Goal: Communication & Community: Answer question/provide support

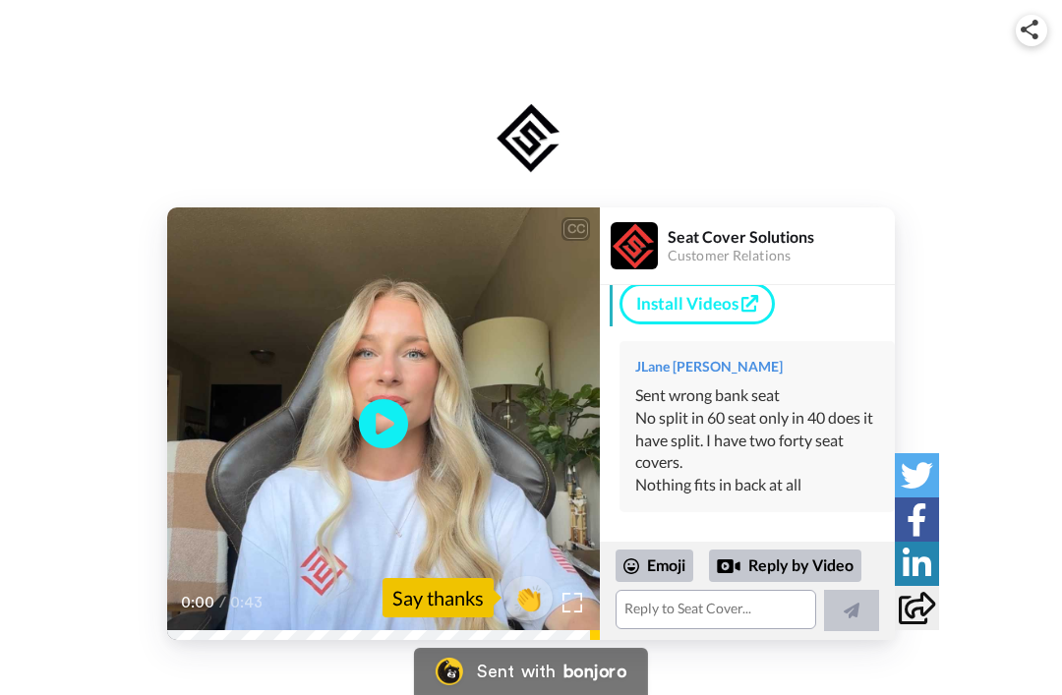
scroll to position [286, 0]
click at [795, 475] on div "No split in 60 seat only in 40 does it have split. I have two forty seat covers." at bounding box center [757, 441] width 244 height 68
click at [848, 407] on div "Sent wrong bank seat" at bounding box center [757, 395] width 244 height 23
click at [854, 407] on div "Sent wrong bank seat" at bounding box center [757, 395] width 244 height 23
click at [843, 423] on div "No split in 60 seat only in 40 does it have split. I have two forty seat covers." at bounding box center [757, 441] width 244 height 68
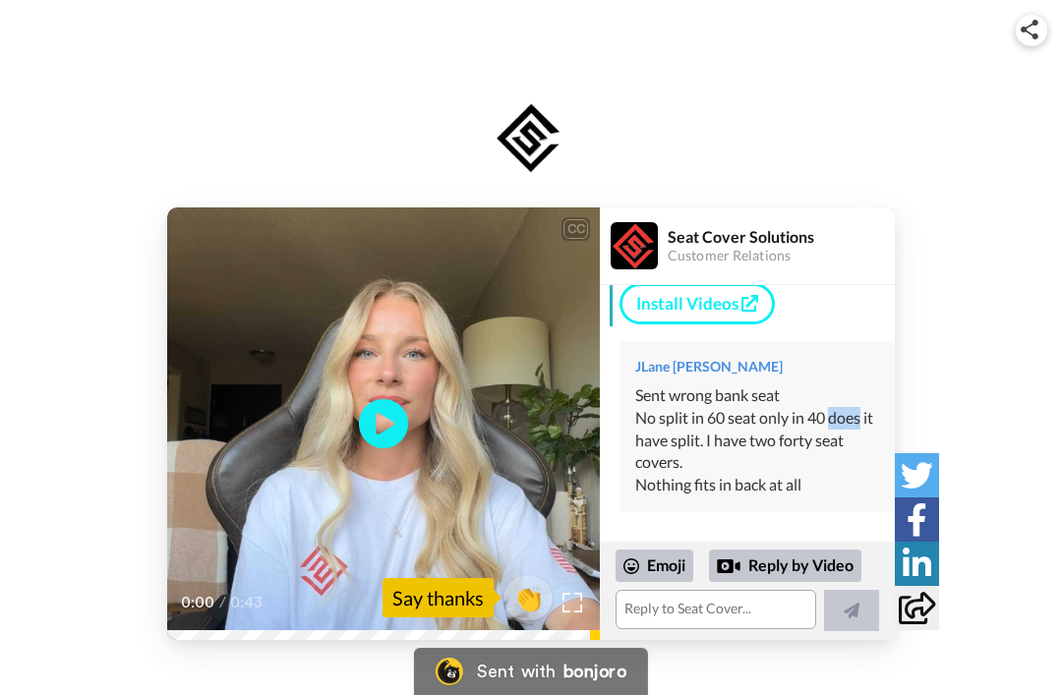
click at [809, 448] on div "No split in 60 seat only in 40 does it have split. I have two forty seat covers." at bounding box center [757, 441] width 244 height 68
click at [980, 424] on div "CC Play/Pause 0:00 / 0:43 👏 Say thanks Seat Cover Solutions Customer Relations …" at bounding box center [531, 423] width 1062 height 432
click at [775, 457] on div "No split in 60 seat only in 40 does it have split. I have two forty seat covers." at bounding box center [757, 441] width 244 height 68
click at [735, 470] on div "No split in 60 seat only in 40 does it have split. I have two forty seat covers." at bounding box center [757, 441] width 244 height 68
click at [920, 623] on icon at bounding box center [916, 608] width 36 height 32
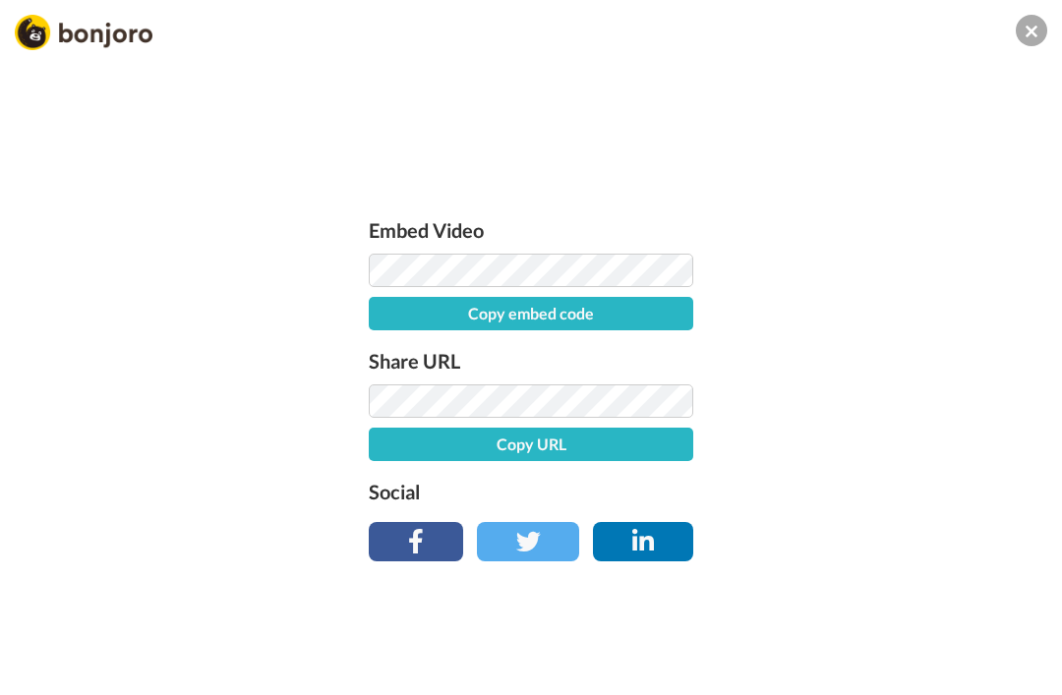
click at [1026, 36] on icon at bounding box center [1031, 31] width 12 height 19
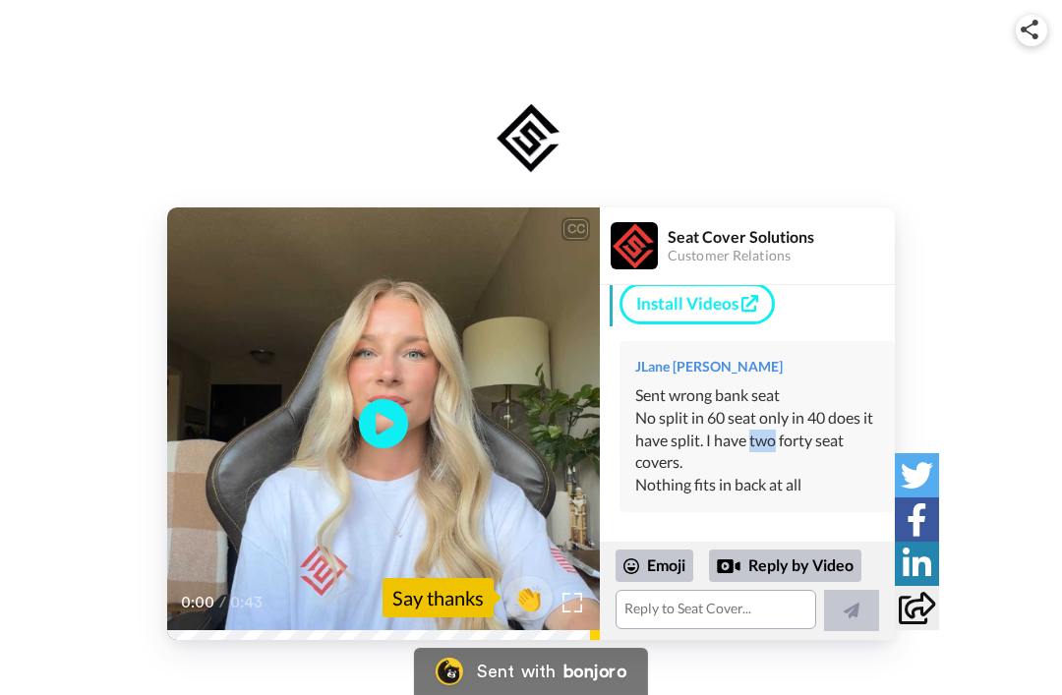
click at [738, 446] on div "No split in 60 seat only in 40 does it have split. I have two forty seat covers." at bounding box center [757, 441] width 244 height 68
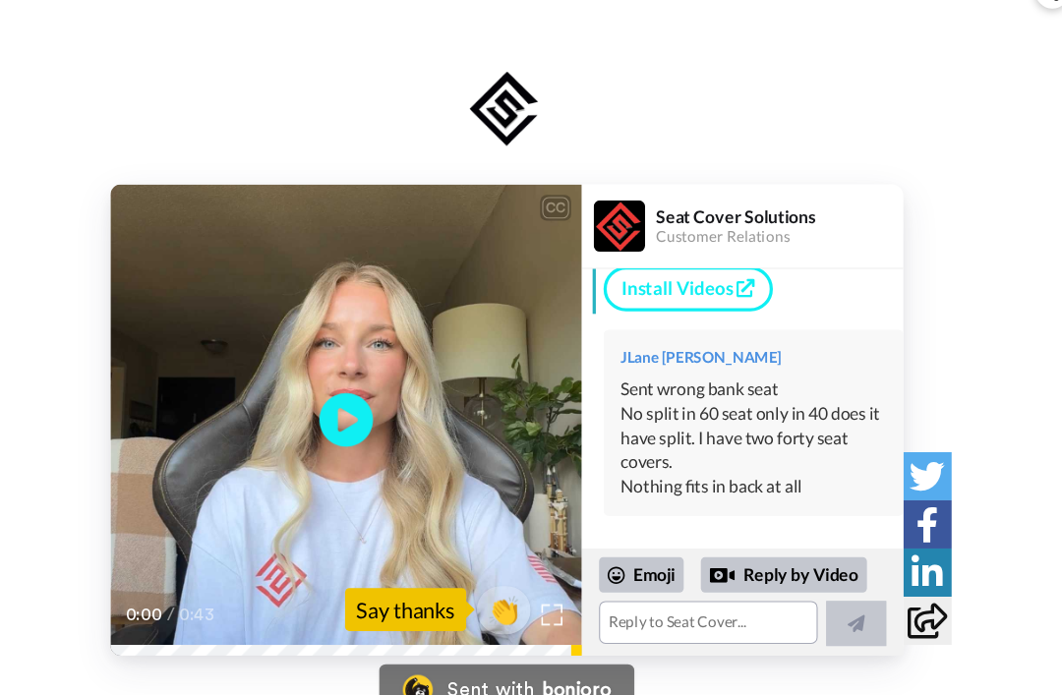
click at [764, 429] on div "No split in 60 seat only in 40 does it have split. I have two forty seat covers." at bounding box center [757, 441] width 244 height 68
click at [771, 425] on div "No split in 60 seat only in 40 does it have split. I have two forty seat covers." at bounding box center [757, 441] width 244 height 68
click at [650, 590] on textarea at bounding box center [715, 609] width 201 height 39
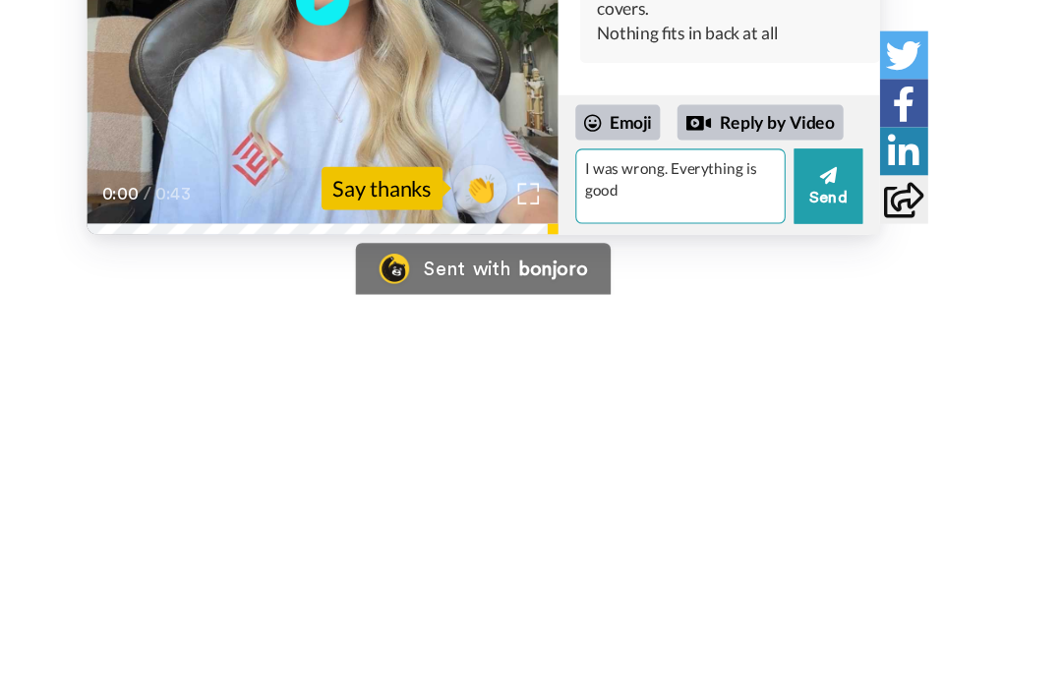
type textarea "I was wrong. Everything is good"
click at [816, 561] on button "Send" at bounding box center [847, 595] width 63 height 69
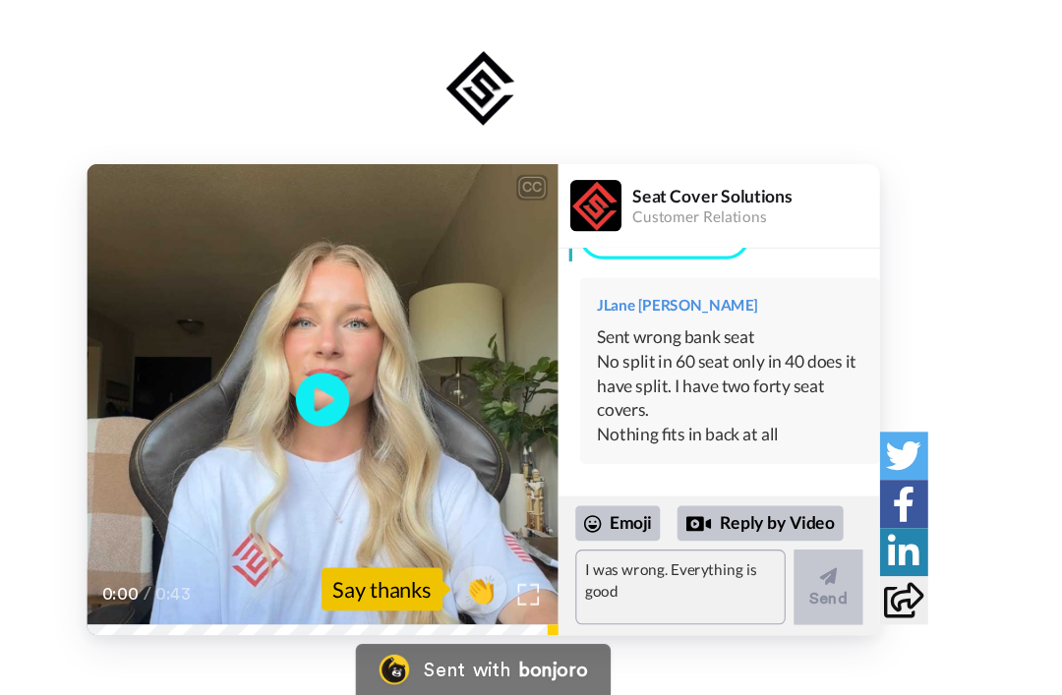
scroll to position [331, 0]
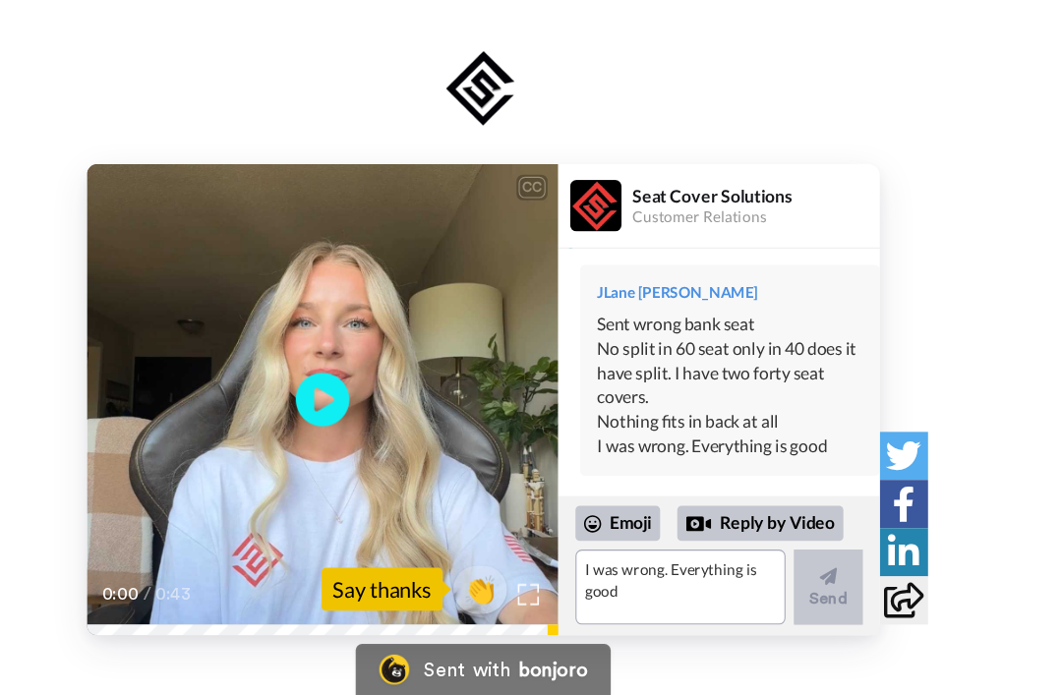
click at [777, 455] on div "I was wrong. Everything is good" at bounding box center [757, 466] width 244 height 23
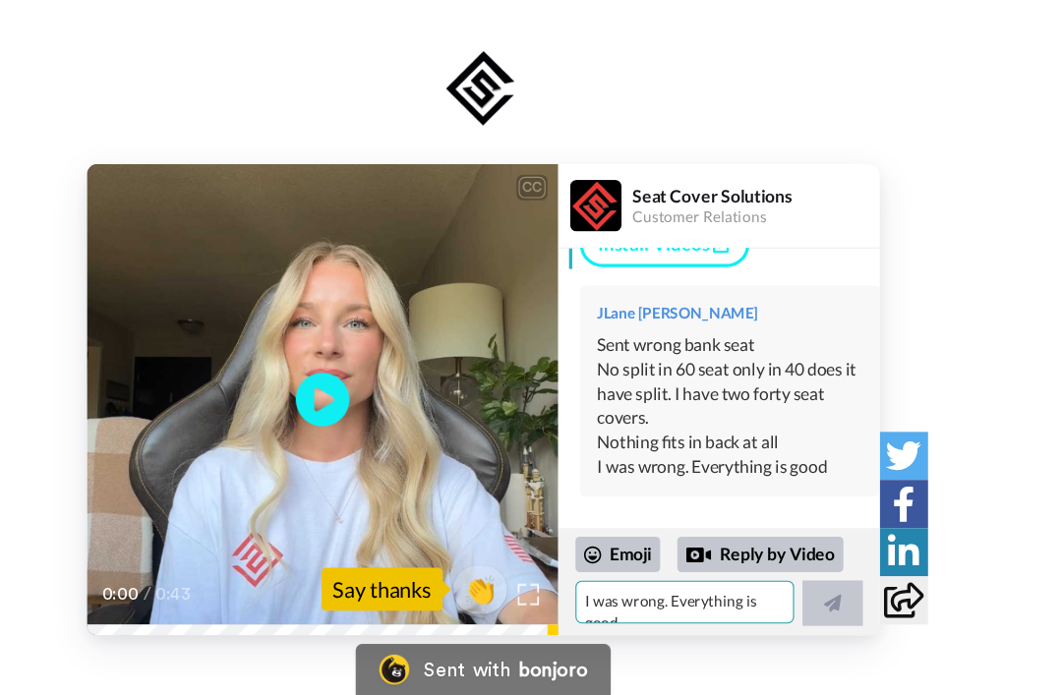
click at [653, 590] on textarea "I was wrong. Everything is good" at bounding box center [715, 609] width 201 height 39
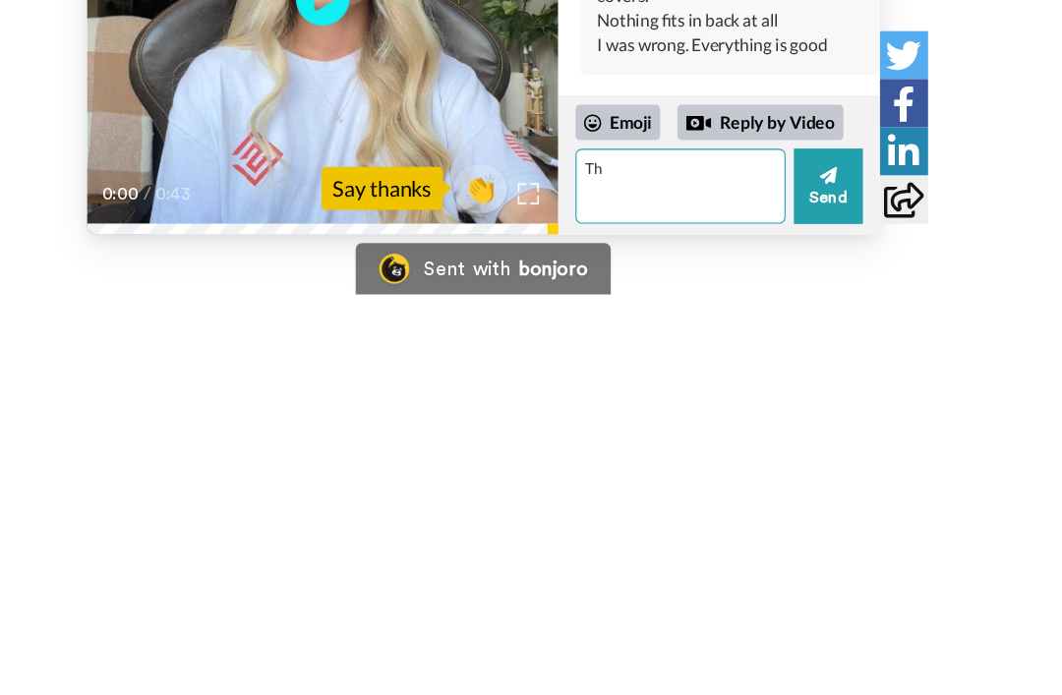
type textarea "T"
click at [766, 455] on div "I was wrong. Everything is good" at bounding box center [757, 466] width 244 height 23
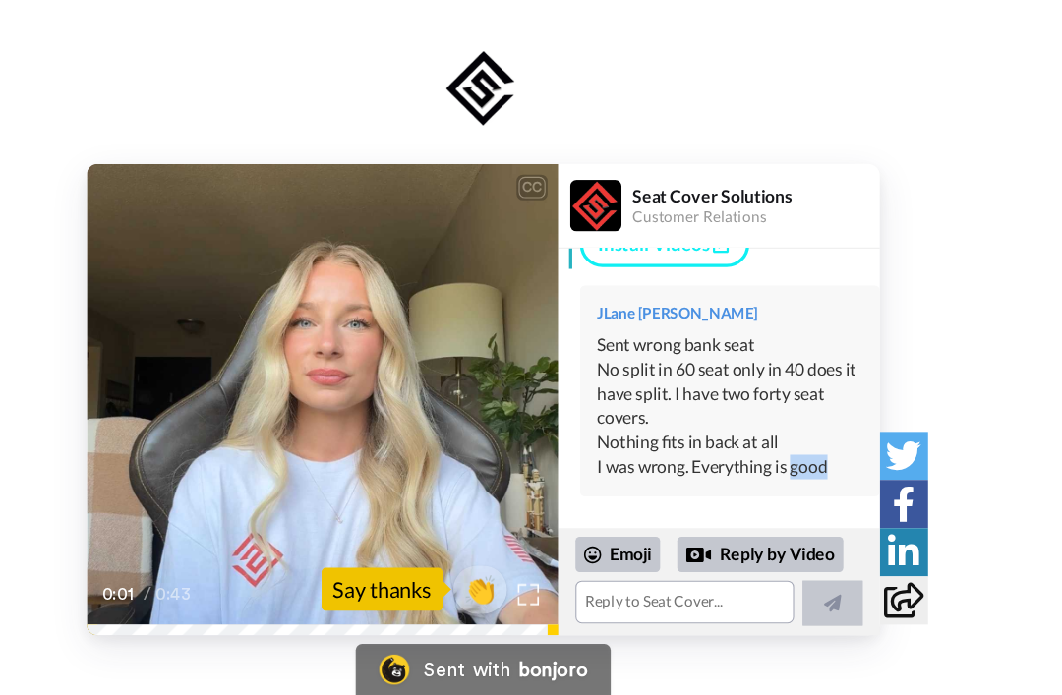
copy div "good"
click at [637, 590] on textarea at bounding box center [715, 609] width 201 height 39
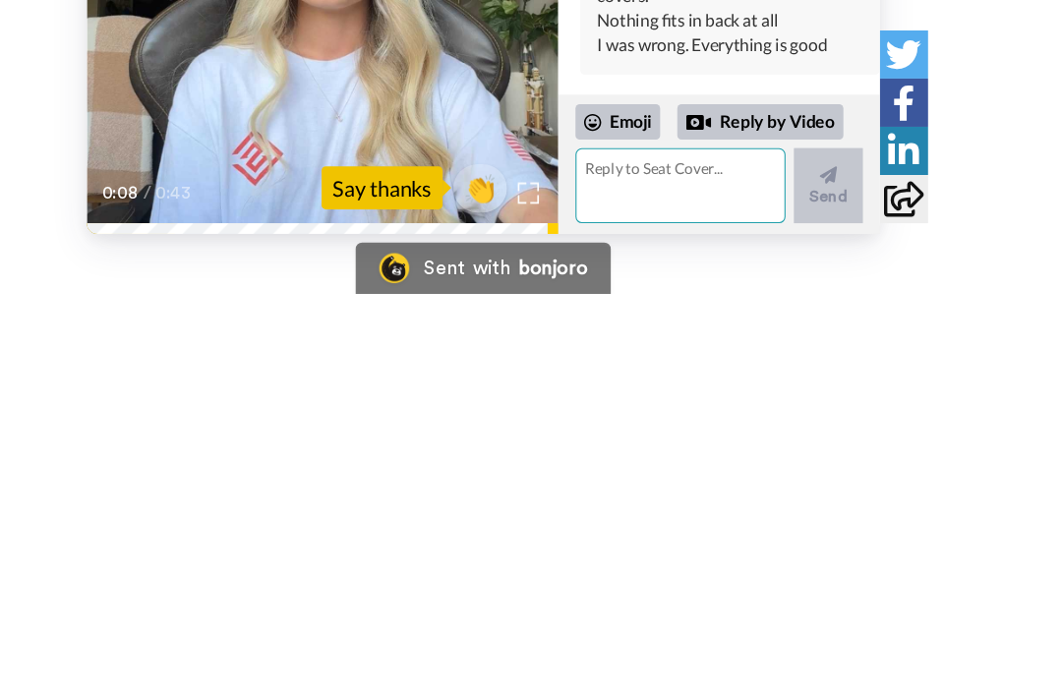
scroll to position [0, 0]
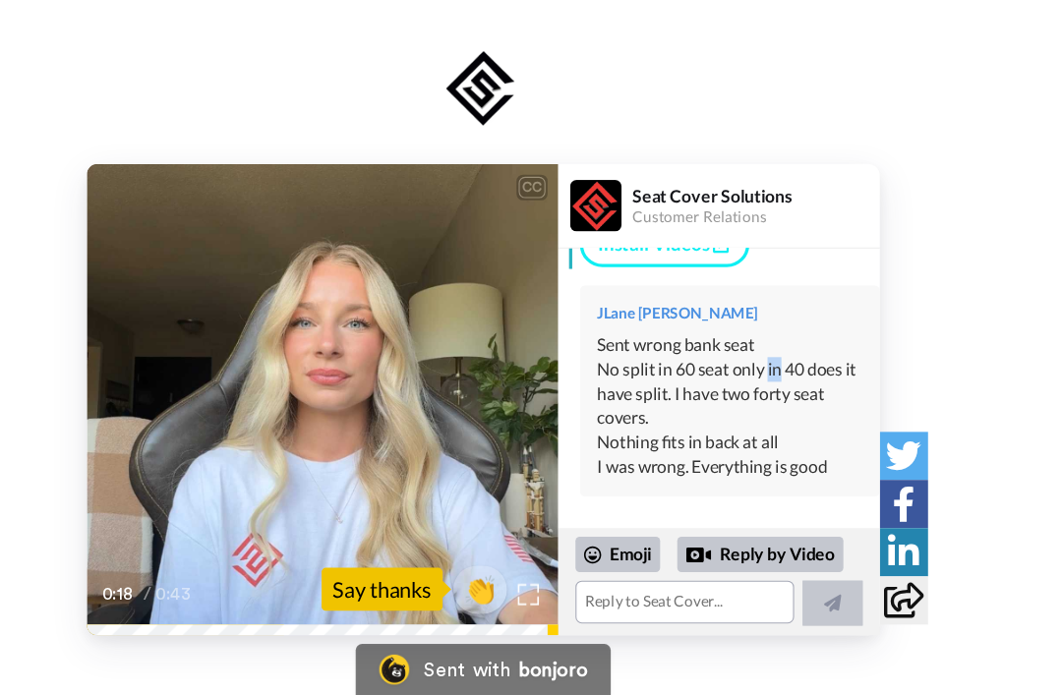
click at [761, 394] on div "No split in 60 seat only in 40 does it have split. I have two forty seat covers." at bounding box center [757, 418] width 244 height 68
click at [725, 451] on div "JLane [PERSON_NAME] Sent wrong bank seat No split in 60 seat only in 40 does it…" at bounding box center [756, 415] width 275 height 194
click at [898, 592] on icon at bounding box center [916, 608] width 36 height 32
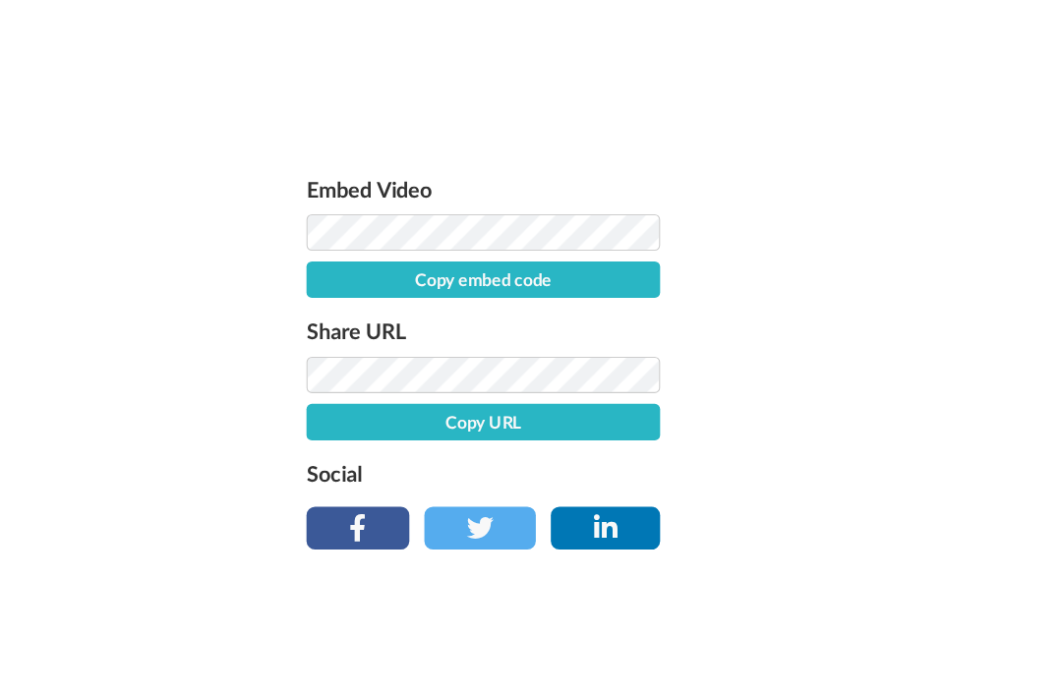
click at [730, 258] on div "Embed Video Copy embed code Share URL Copy URL Social" at bounding box center [531, 453] width 1062 height 695
click at [739, 346] on div "Embed Video Copy embed code Share URL Copy URL Social" at bounding box center [531, 453] width 1062 height 695
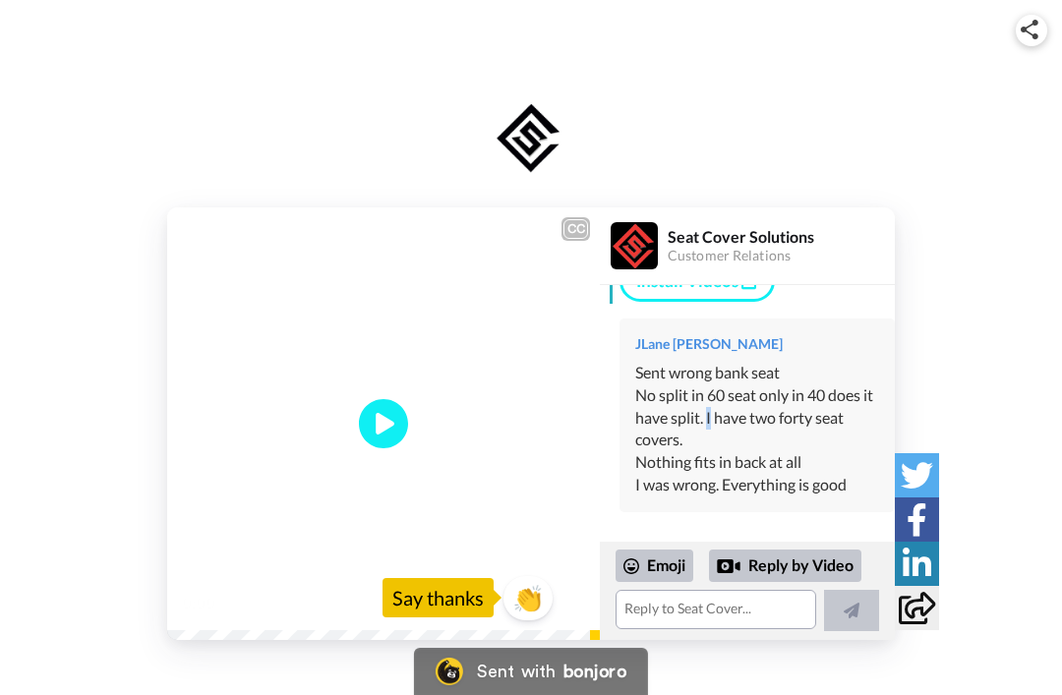
scroll to position [308, 0]
click at [830, 481] on div "I was wrong. Everything is good" at bounding box center [757, 485] width 244 height 23
click at [830, 474] on div "Nothing fits in back at all" at bounding box center [757, 462] width 244 height 23
click at [812, 452] on div "No split in 60 seat only in 40 does it have split. I have two forty seat covers." at bounding box center [757, 418] width 244 height 68
click at [760, 489] on div "I was wrong. Everything is good" at bounding box center [757, 485] width 244 height 23
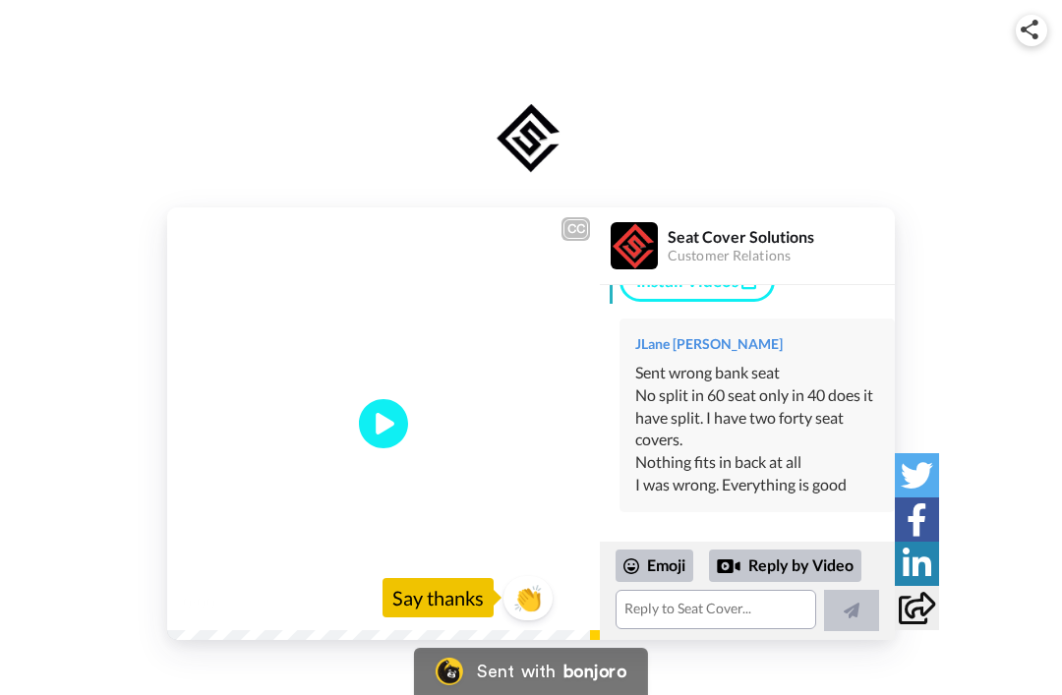
click at [739, 447] on div "No split in 60 seat only in 40 does it have split. I have two forty seat covers." at bounding box center [757, 418] width 244 height 68
click at [797, 452] on div "No split in 60 seat only in 40 does it have split. I have two forty seat covers." at bounding box center [757, 418] width 244 height 68
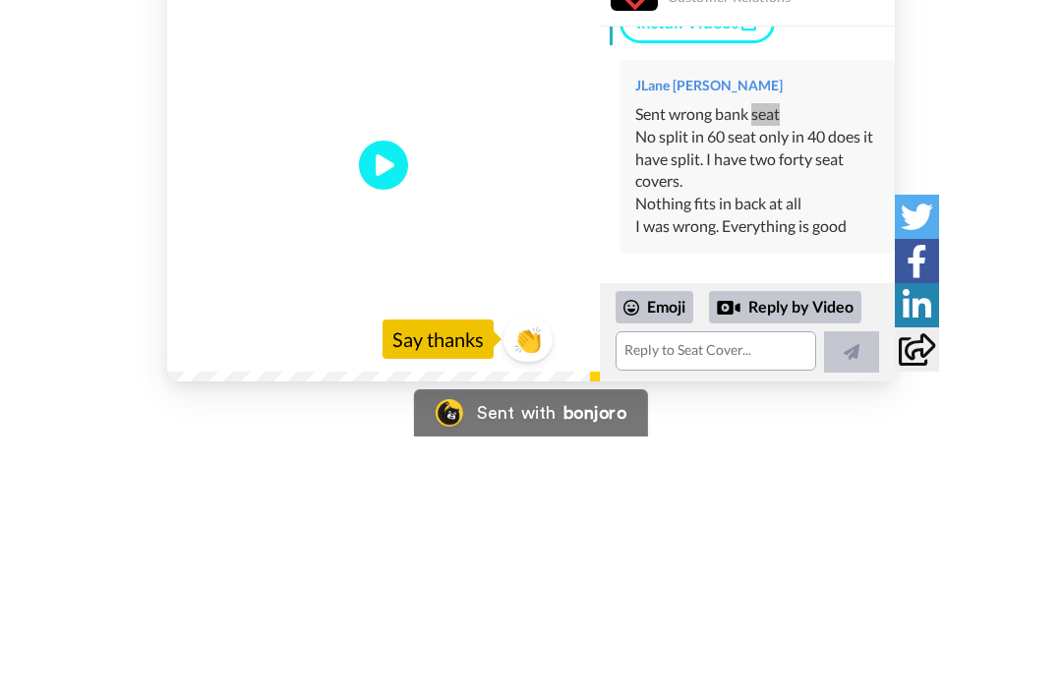
scroll to position [298, 0]
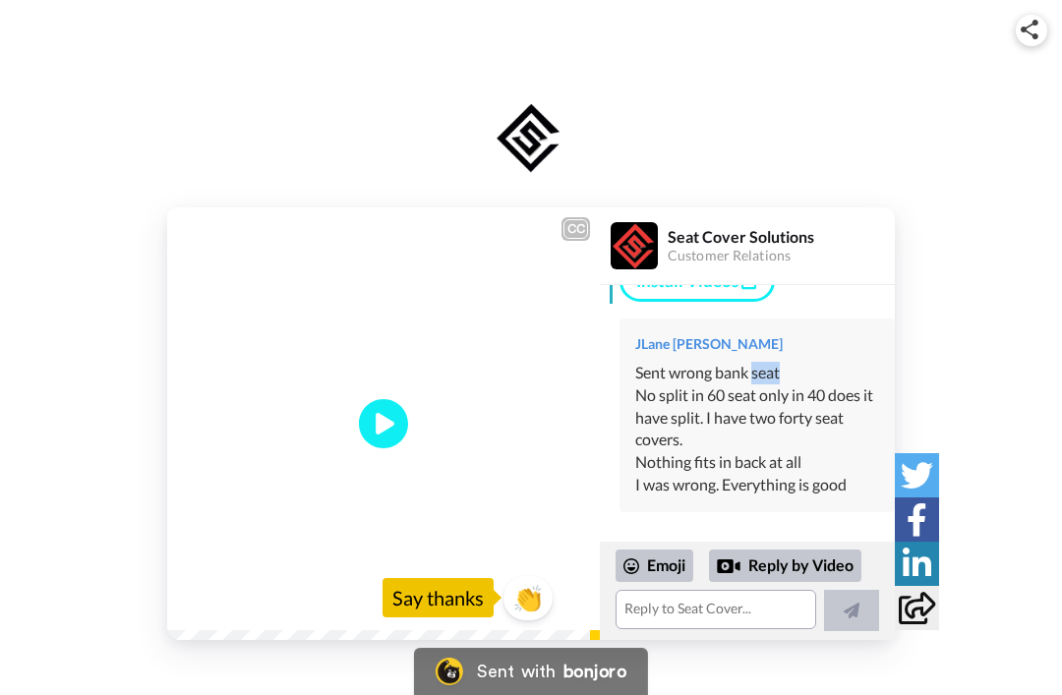
click at [814, 384] on div "Sent wrong bank seat" at bounding box center [757, 373] width 244 height 23
click at [768, 414] on div "No split in 60 seat only in 40 does it have split. I have two forty seat covers." at bounding box center [757, 418] width 244 height 68
click at [747, 419] on div "No split in 60 seat only in 40 does it have split. I have two forty seat covers." at bounding box center [757, 418] width 244 height 68
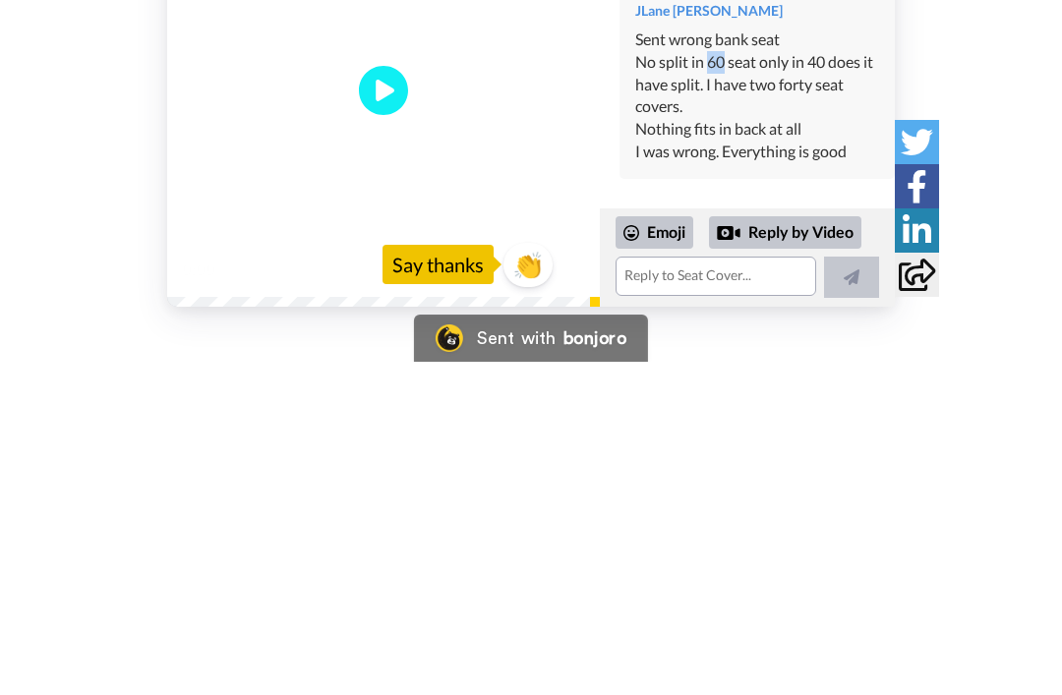
click at [866, 495] on div "I was wrong. Everything is good" at bounding box center [757, 485] width 244 height 23
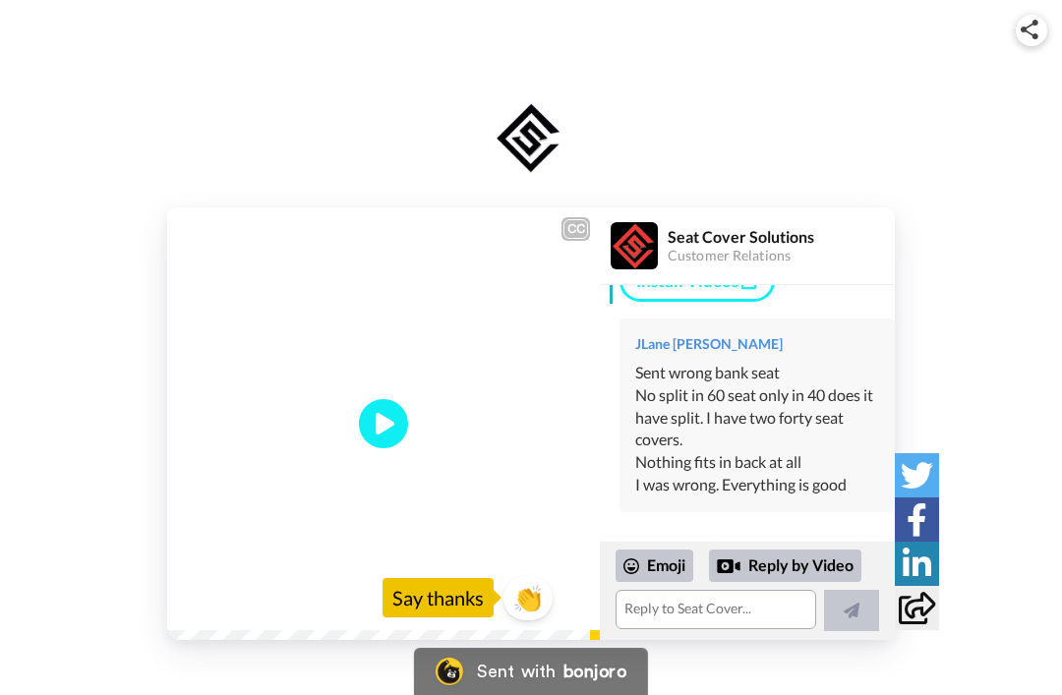
scroll to position [308, 0]
click at [70, 444] on div "CC Play/Pause 0:00 / 0:43 👏 Say thanks Seat Cover Solutions Customer Relations …" at bounding box center [531, 423] width 1062 height 432
click at [69, 450] on div "CC Play/Pause 0:00 / 0:43 👏 Say thanks Seat Cover Solutions Customer Relations …" at bounding box center [531, 423] width 1062 height 432
click at [73, 461] on div "CC Play/Pause 0:00 / 0:43 👏 Say thanks Seat Cover Solutions Customer Relations …" at bounding box center [531, 423] width 1062 height 432
click at [754, 384] on div "Sent wrong bank seat" at bounding box center [757, 373] width 244 height 23
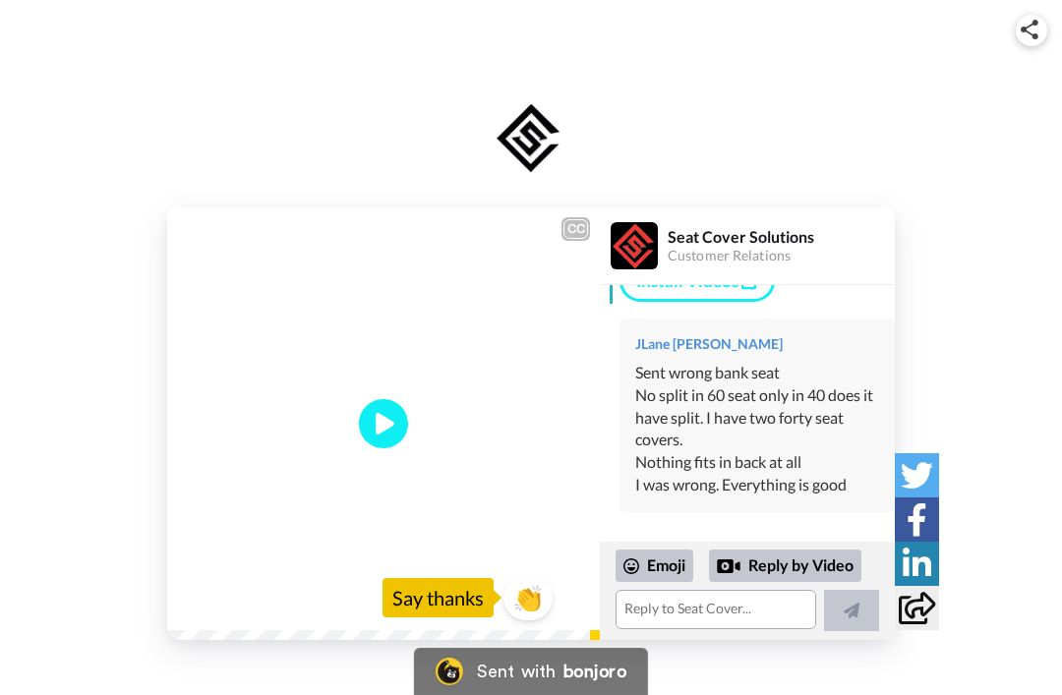
click at [84, 453] on div "CC Play/Pause 0:00 / 0:43 👏 Say thanks Seat Cover Solutions Customer Relations …" at bounding box center [531, 423] width 1062 height 432
click at [874, 494] on div "I was wrong. Everything is good" at bounding box center [757, 485] width 244 height 23
click at [870, 418] on div "No split in 60 seat only in 40 does it have split. I have two forty seat covers." at bounding box center [757, 418] width 244 height 68
click at [792, 425] on div "No split in 60 seat only in 40 does it have split. I have two forty seat covers." at bounding box center [757, 418] width 244 height 68
click at [819, 384] on div "Sent wrong bank seat" at bounding box center [757, 373] width 244 height 23
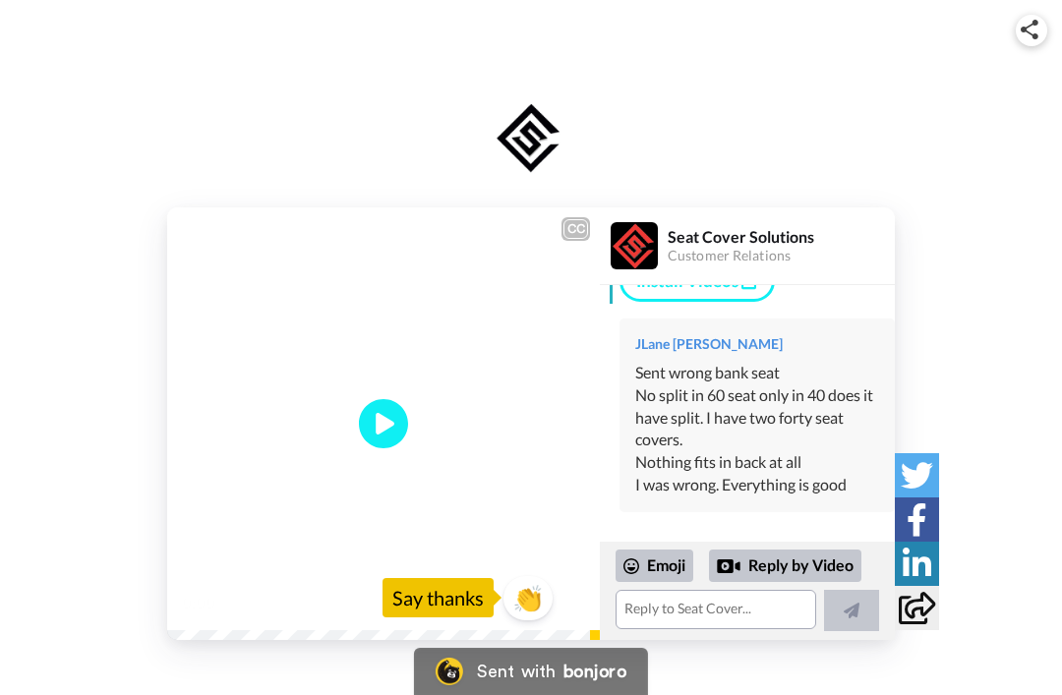
click at [725, 447] on div "No split in 60 seat only in 40 does it have split. I have two forty seat covers." at bounding box center [757, 418] width 244 height 68
click at [836, 434] on div "No split in 60 seat only in 40 does it have split. I have two forty seat covers." at bounding box center [757, 418] width 244 height 68
click at [759, 448] on div "No split in 60 seat only in 40 does it have split. I have two forty seat covers." at bounding box center [757, 418] width 244 height 68
click at [832, 372] on div "JLane [PERSON_NAME] Sent wrong bank seat No split in 60 seat only in 40 does it…" at bounding box center [756, 415] width 275 height 194
click at [1000, 509] on div "CC Play/Pause 0:00 / 0:43 👏 Say thanks Seat Cover Solutions Customer Relations …" at bounding box center [531, 423] width 1062 height 432
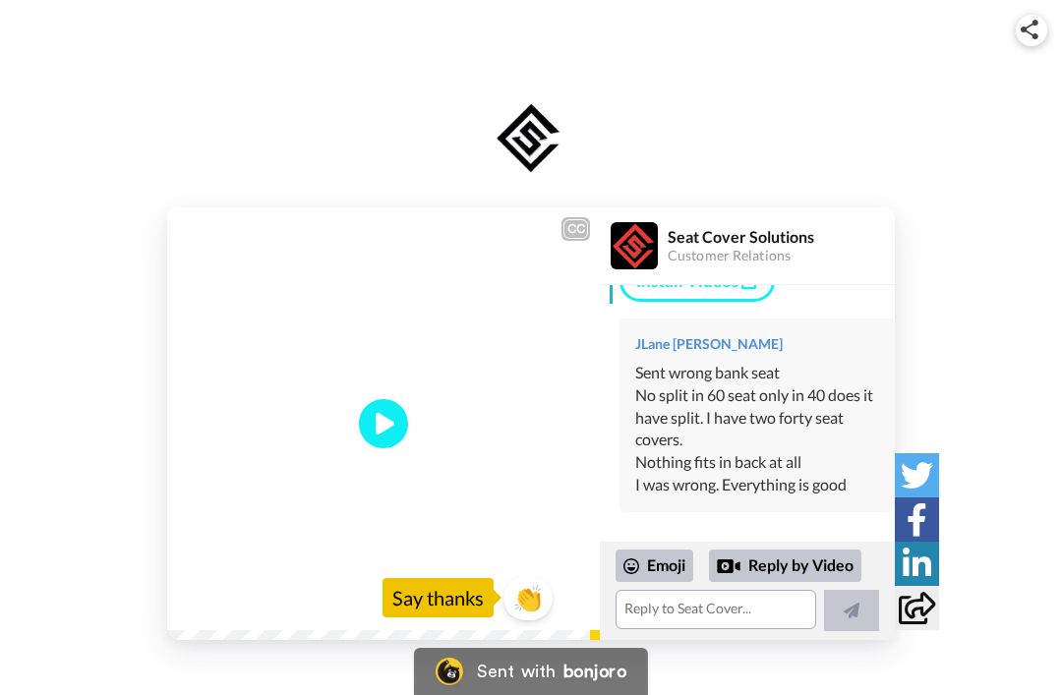
click at [565, 680] on div "bonjoro" at bounding box center [594, 671] width 63 height 18
click at [529, 144] on img at bounding box center [530, 138] width 81 height 79
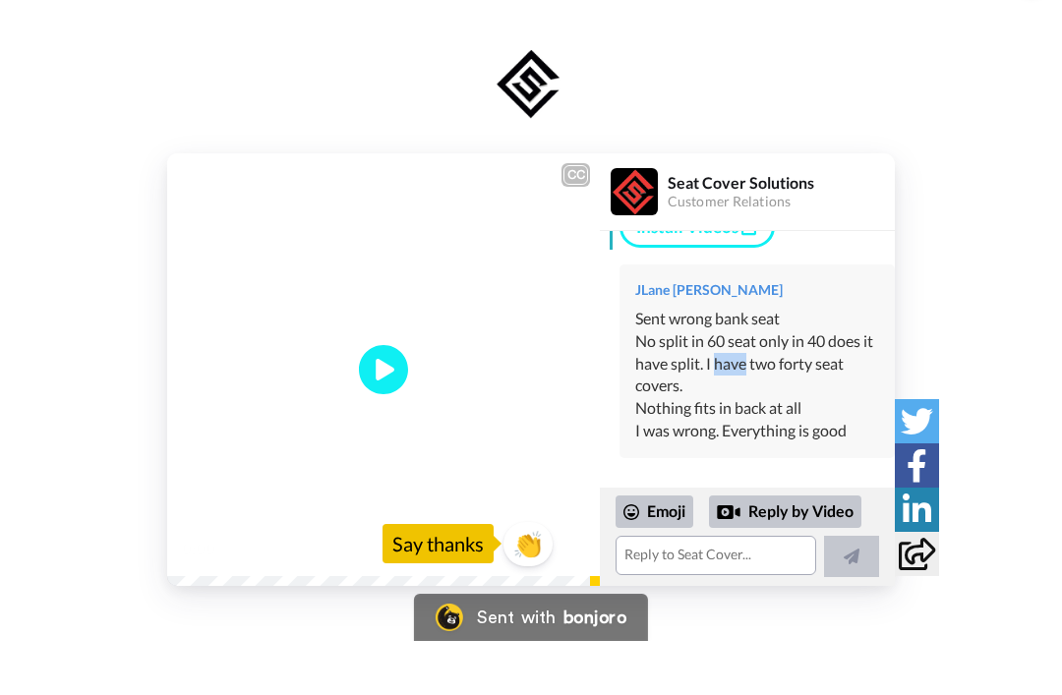
click at [738, 248] on div "Customer Relations" at bounding box center [780, 256] width 226 height 17
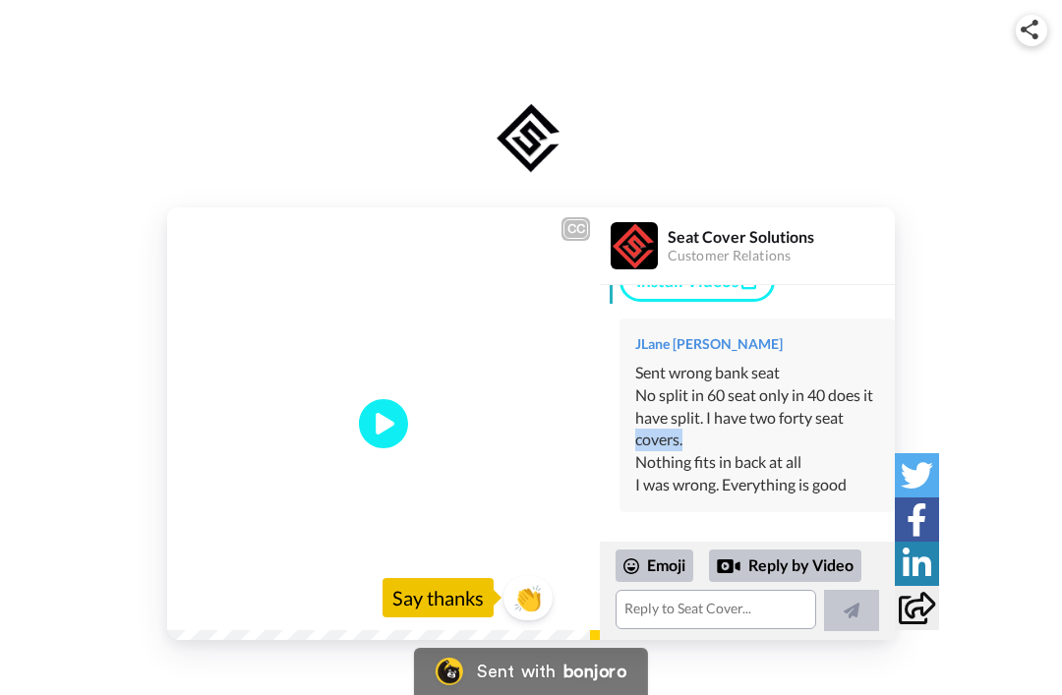
click at [962, 368] on div "CC Play/Pause 0:00 / 0:43 👏 Say thanks Seat Cover Solutions Customer Relations …" at bounding box center [531, 423] width 1062 height 432
click at [1032, 29] on img at bounding box center [1029, 30] width 18 height 20
